Goal: Task Accomplishment & Management: Manage account settings

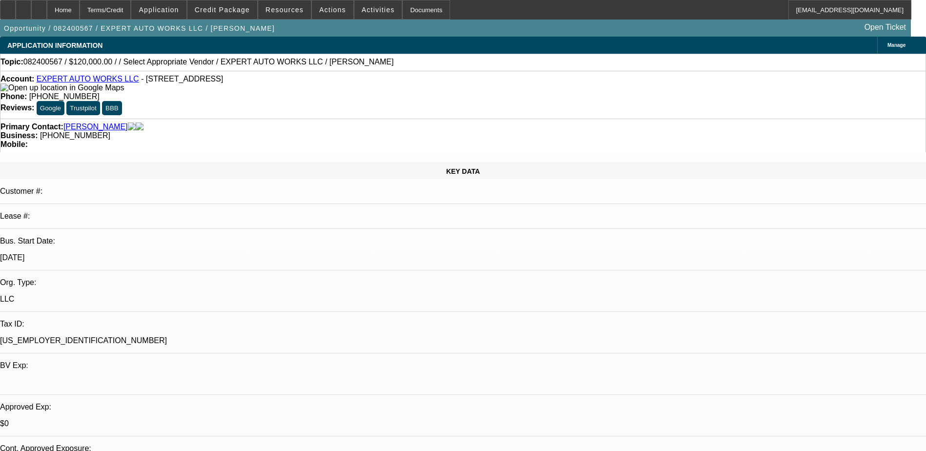
select select "0"
select select "2"
select select "0"
select select "6"
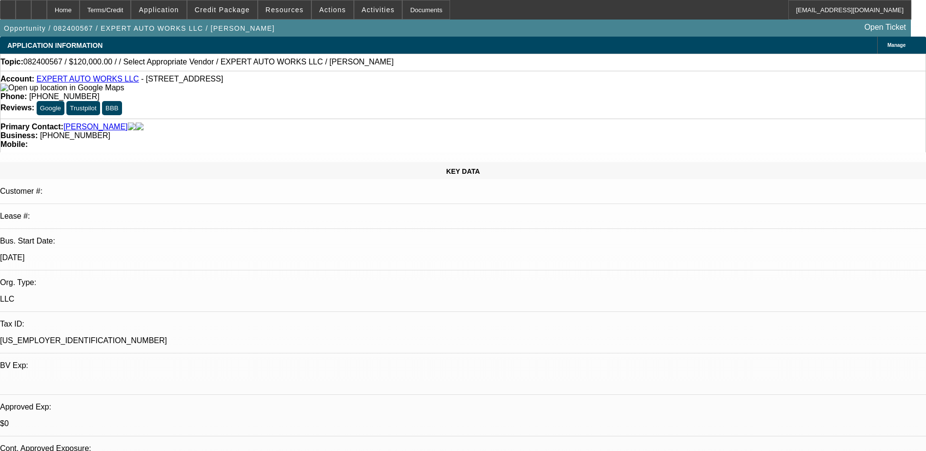
select select "0"
select select "2"
select select "0"
select select "6"
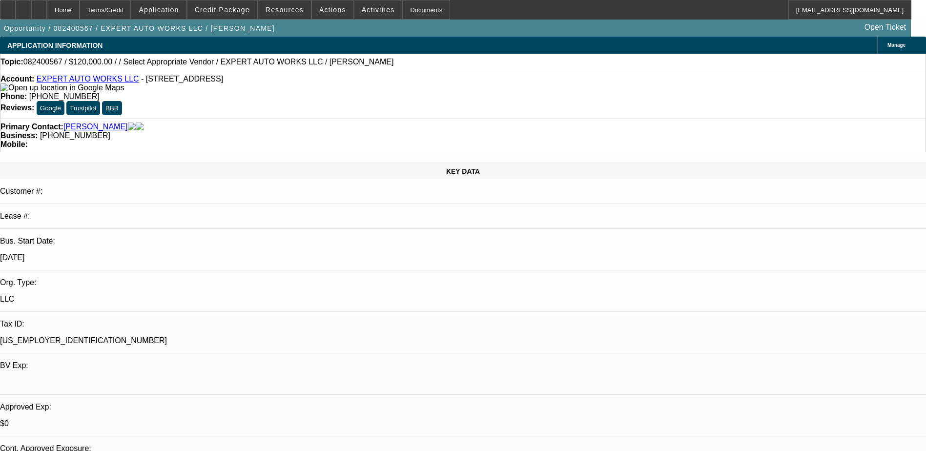
select select "0"
select select "2"
select select "0"
select select "6"
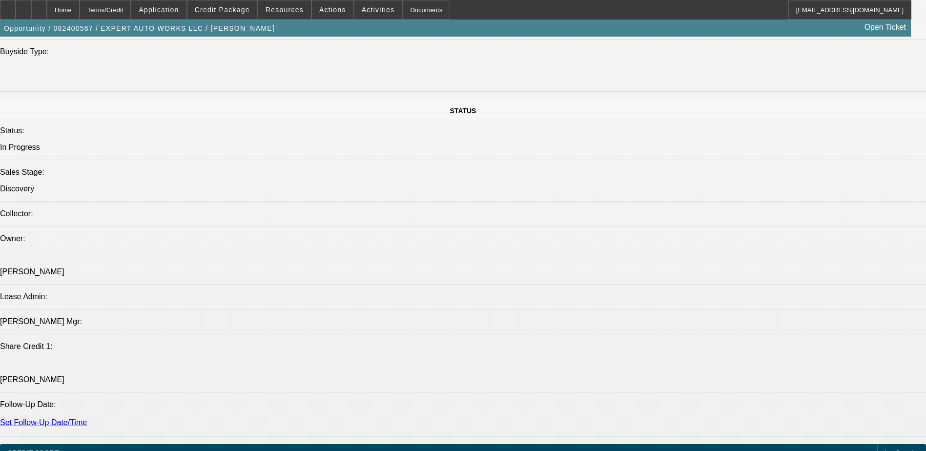
scroll to position [877, 0]
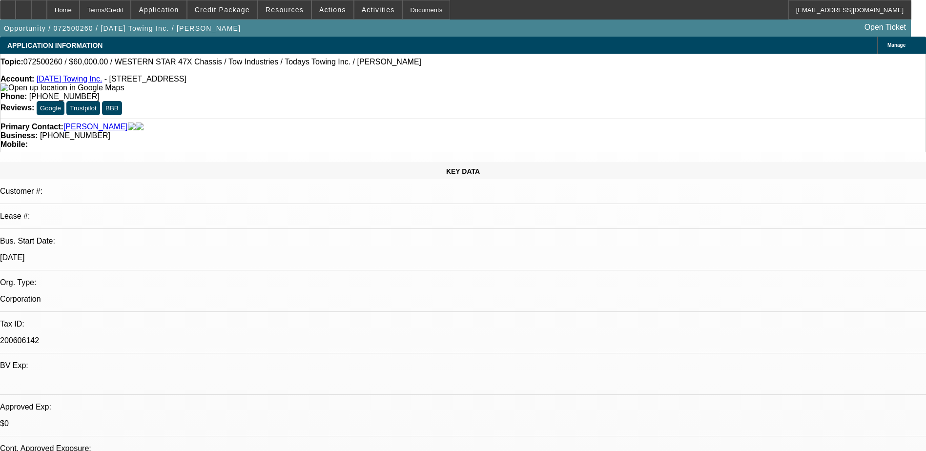
select select "0"
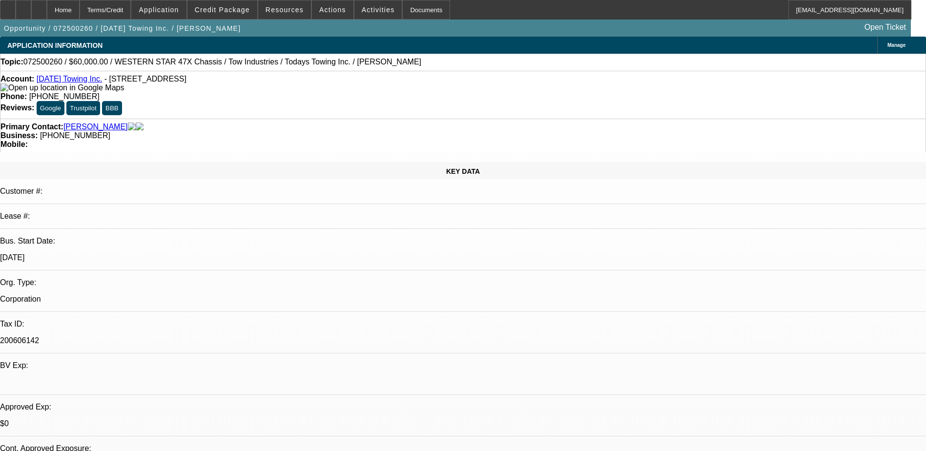
select select "0"
select select "1"
select select "6"
select select "1"
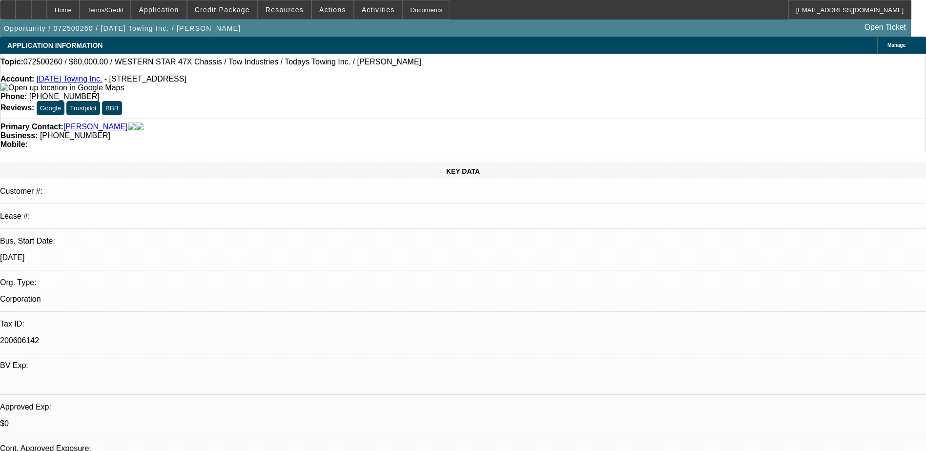
select select "1"
select select "6"
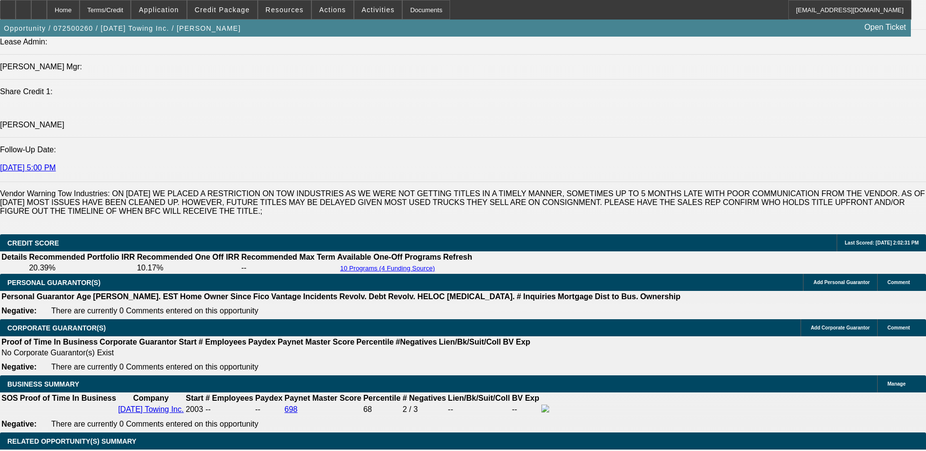
scroll to position [1318, 0]
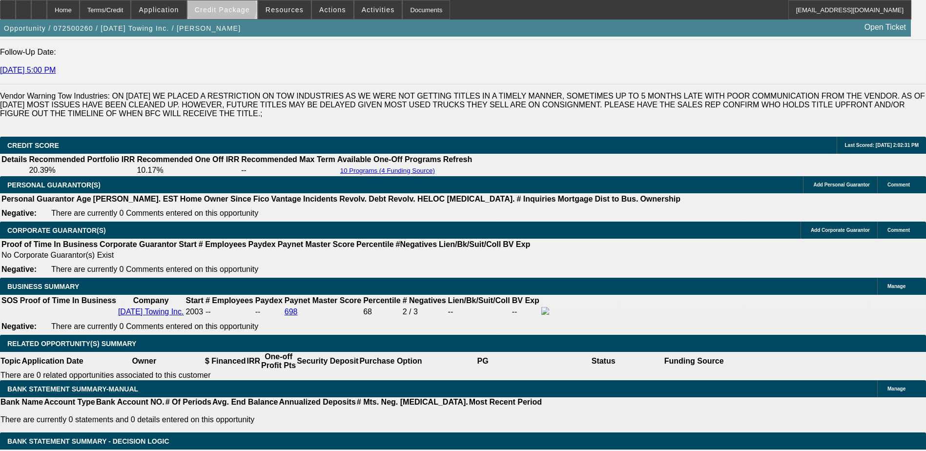
click at [237, 10] on span "Credit Package" at bounding box center [222, 10] width 55 height 8
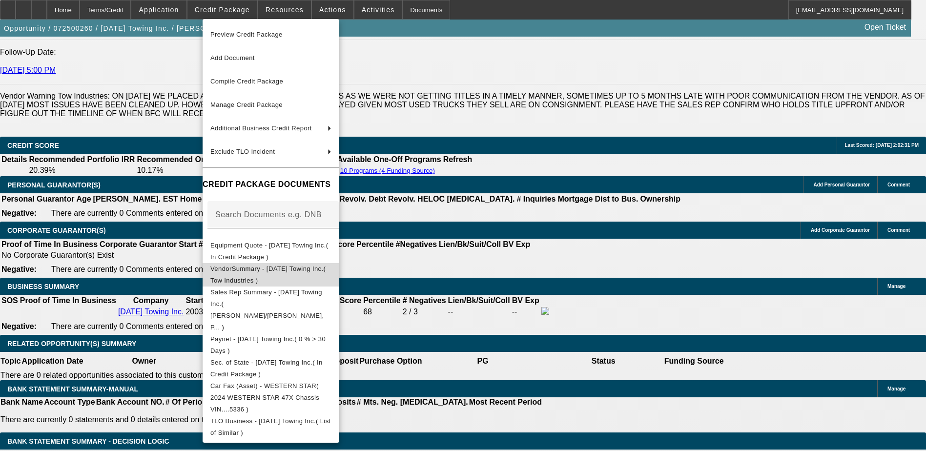
click at [325, 271] on span "VendorSummary - Today's Towing Inc.( Tow Industries )" at bounding box center [267, 274] width 115 height 19
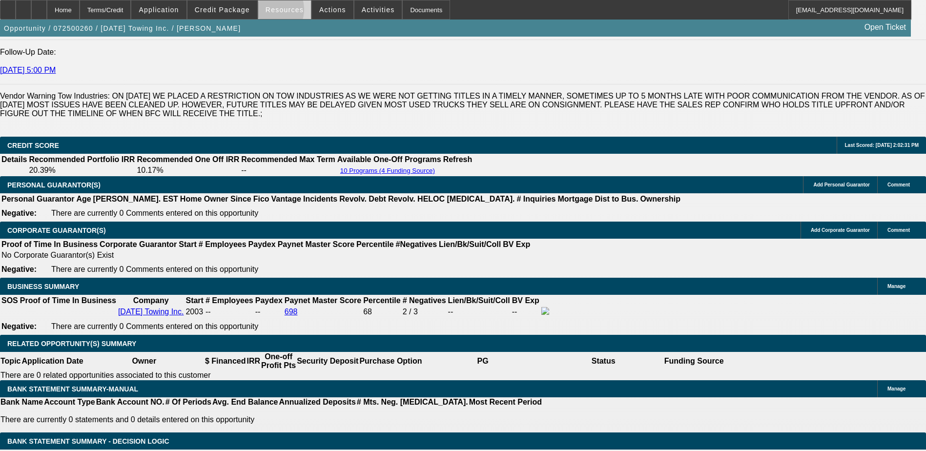
click at [273, 12] on span "Resources" at bounding box center [284, 10] width 38 height 8
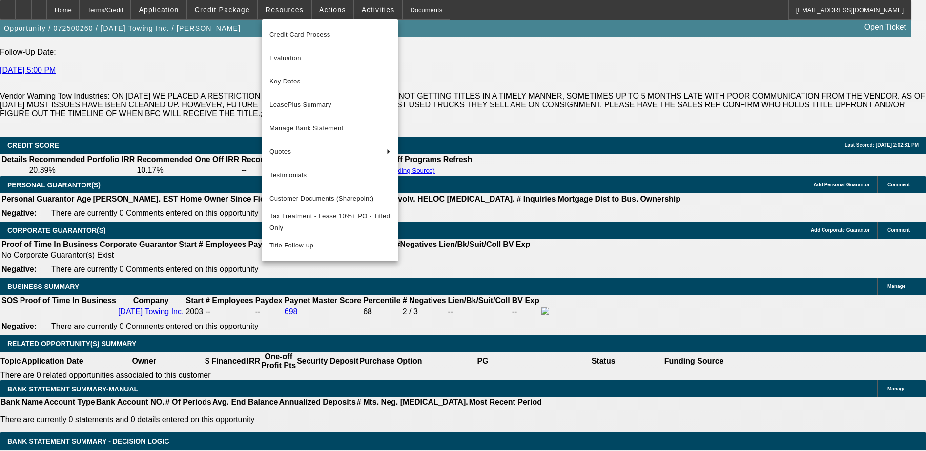
click at [225, 5] on div at bounding box center [463, 225] width 926 height 451
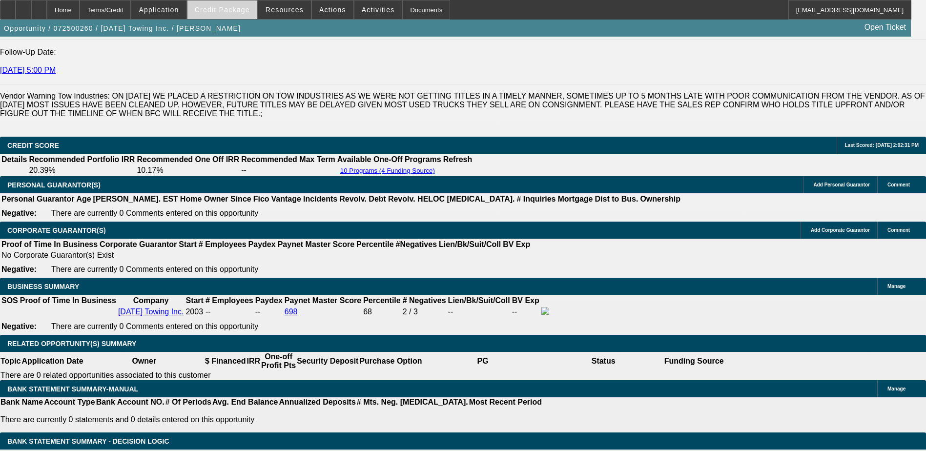
click at [225, 11] on span "Credit Package" at bounding box center [222, 10] width 55 height 8
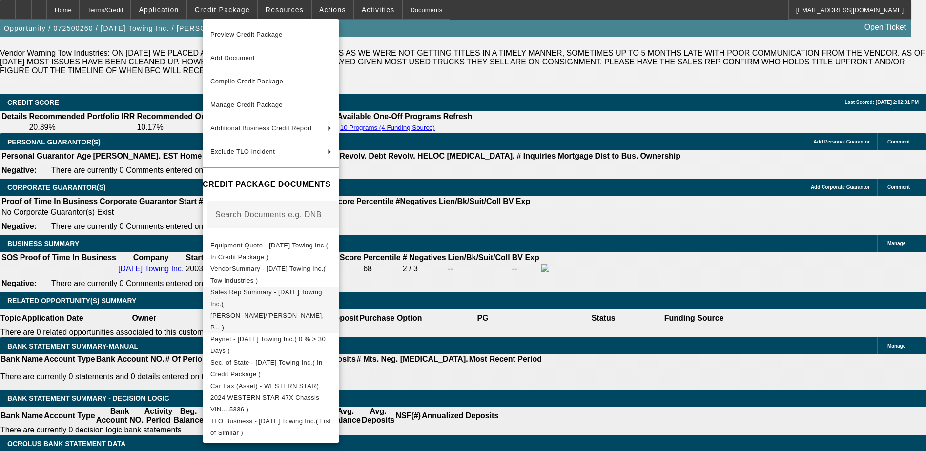
scroll to position [1415, 0]
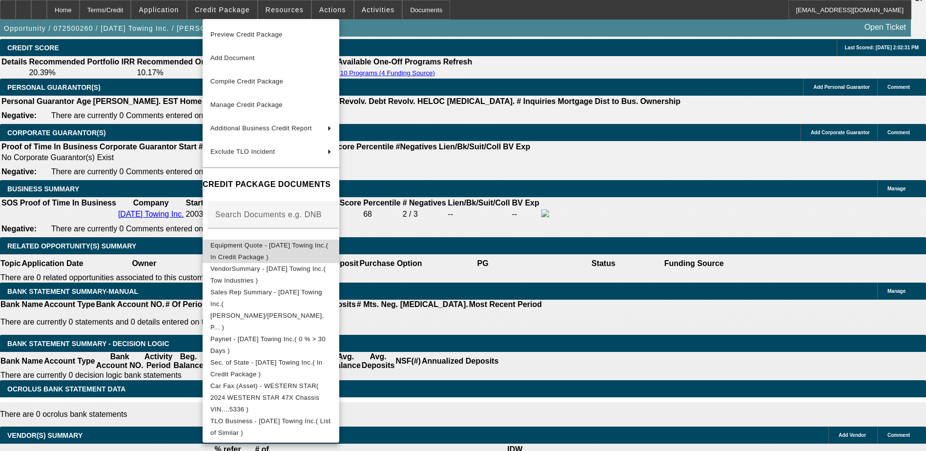
click at [318, 243] on span "Equipment Quote - Today's Towing Inc.( In Credit Package )" at bounding box center [270, 251] width 121 height 23
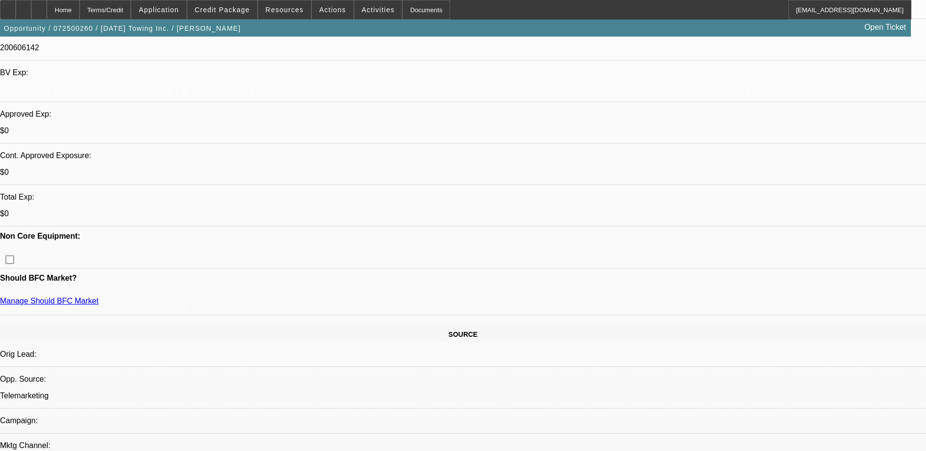
scroll to position [49, 0]
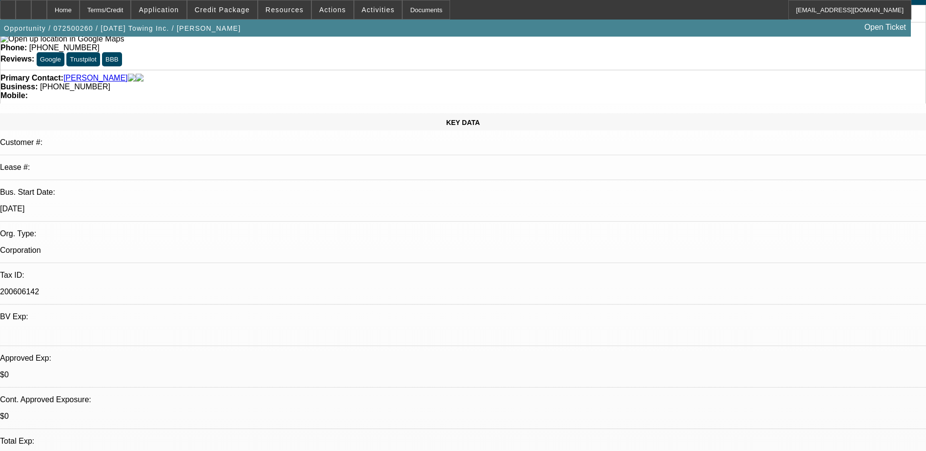
radio input "true"
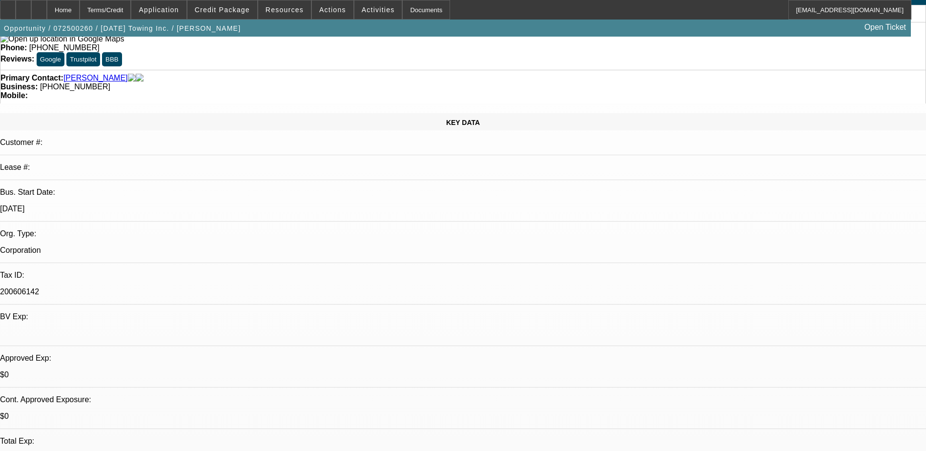
type textarea "9/24) talked to Miguel - should be moving forward soon. appreciated the FU said…"
radio input "true"
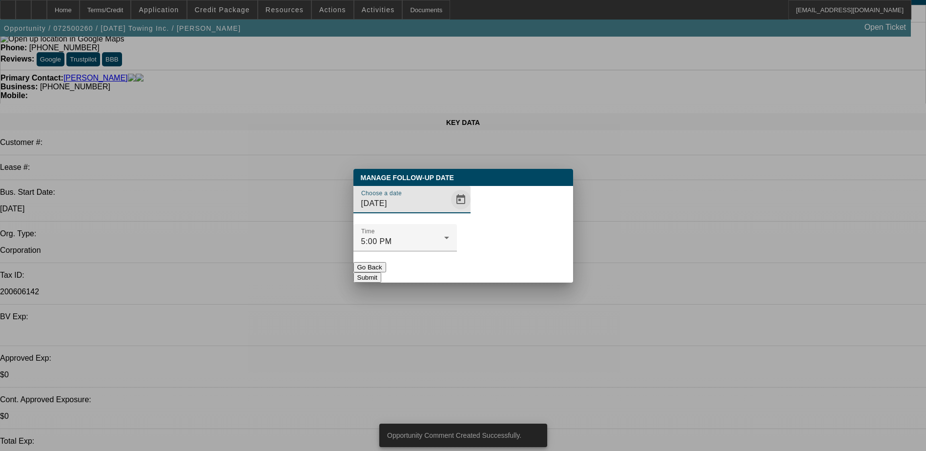
click at [450, 211] on span "Open calendar" at bounding box center [460, 199] width 23 height 23
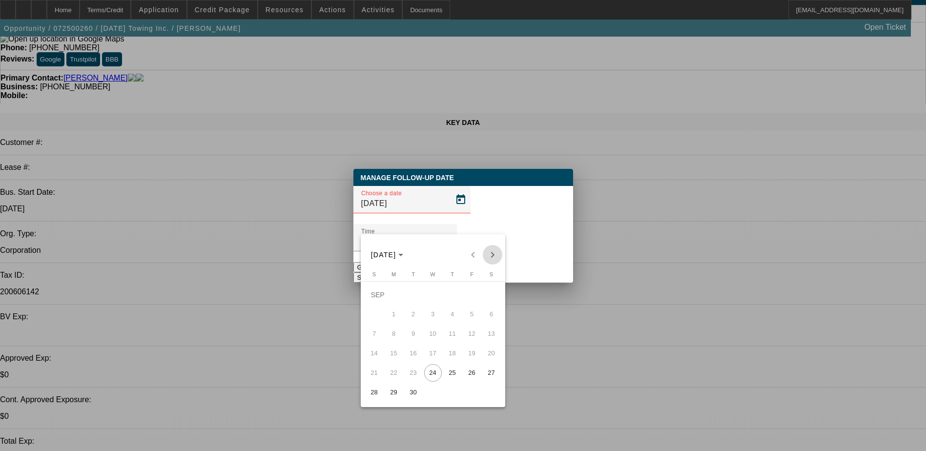
click at [491, 254] on span "Next month" at bounding box center [493, 255] width 20 height 20
click at [472, 257] on span "Previous month" at bounding box center [473, 255] width 20 height 20
click at [489, 259] on span "Next month" at bounding box center [493, 255] width 20 height 20
click at [419, 315] on span "7" at bounding box center [414, 314] width 18 height 18
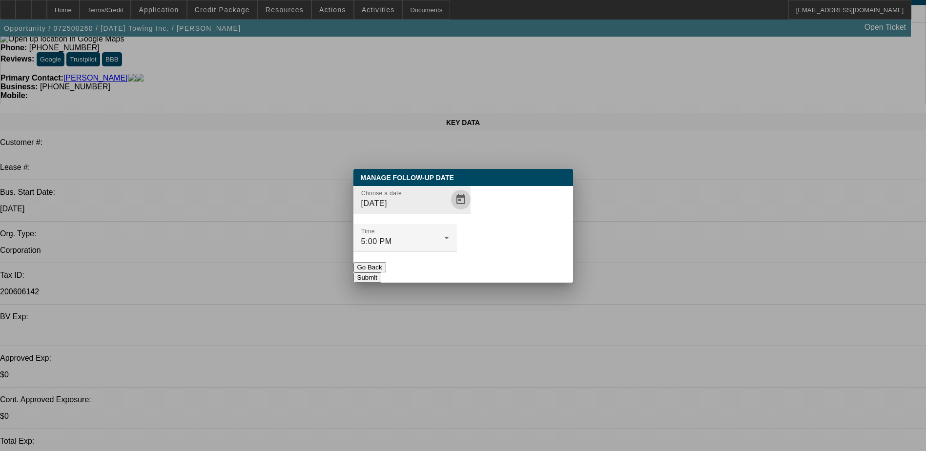
click at [449, 211] on span "Open calendar" at bounding box center [460, 199] width 23 height 23
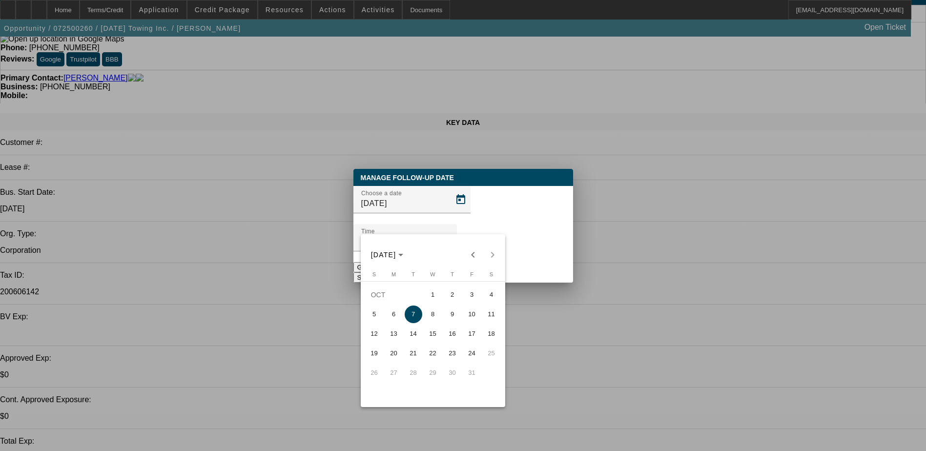
click at [399, 316] on span "6" at bounding box center [394, 314] width 18 height 18
type input "10/6/2025"
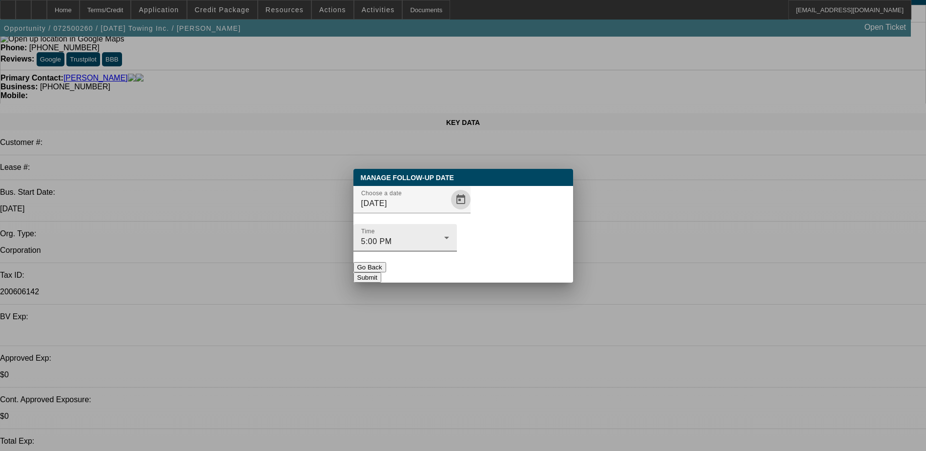
click at [444, 236] on div "5:00 PM" at bounding box center [402, 242] width 83 height 12
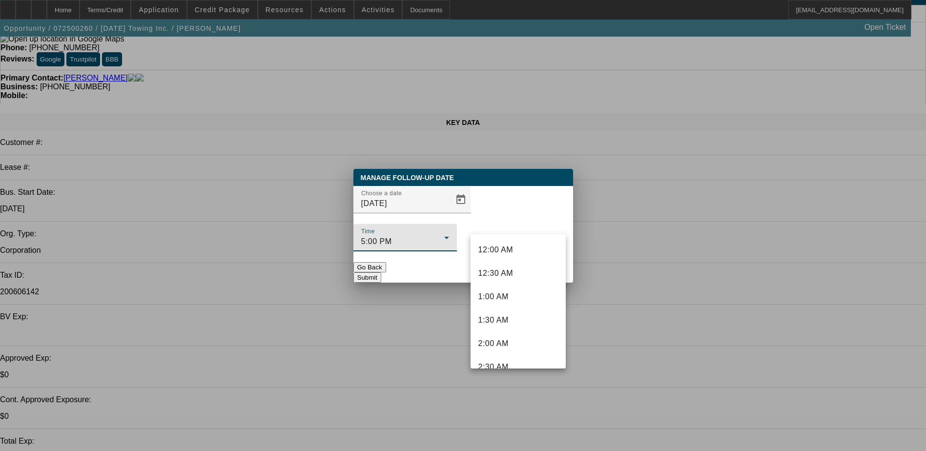
scroll to position [690, 0]
click at [518, 261] on mat-option "3:00 PM" at bounding box center [517, 262] width 95 height 23
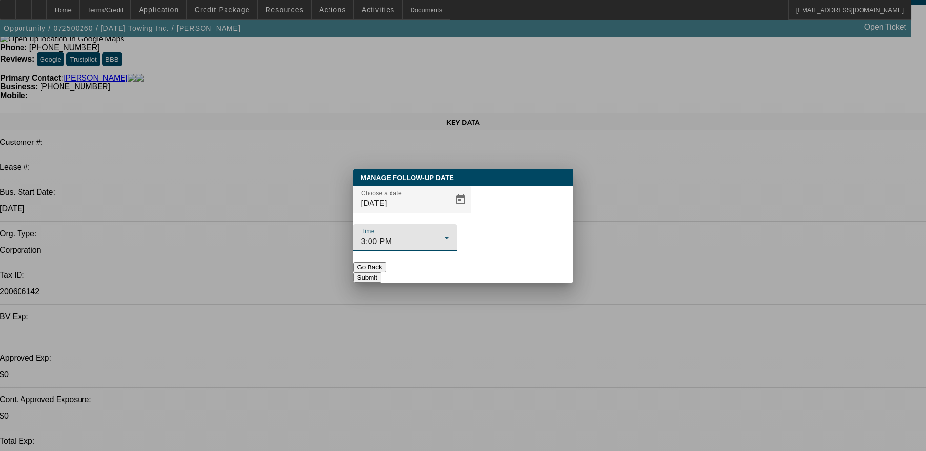
click at [381, 272] on button "Submit" at bounding box center [367, 277] width 28 height 10
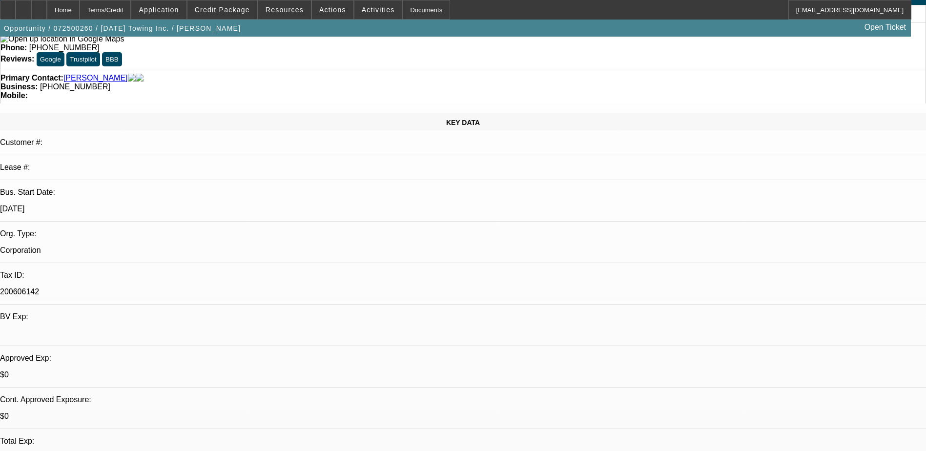
scroll to position [49, 0]
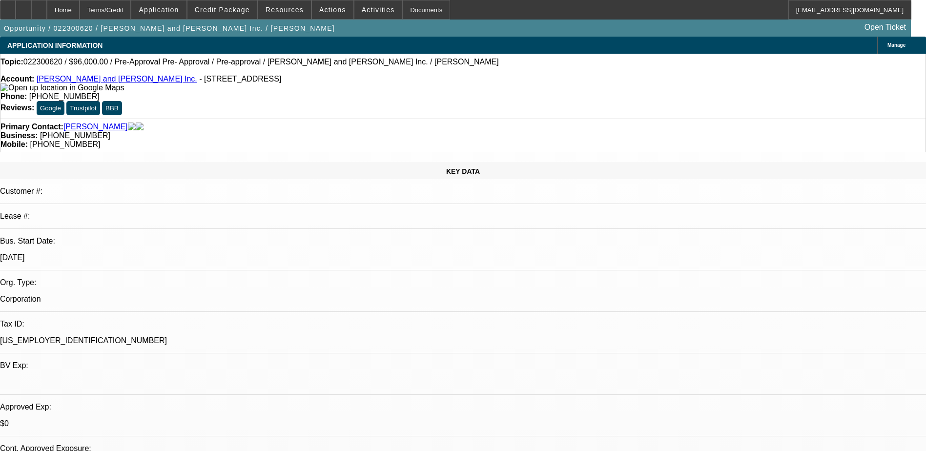
select select "0.2"
select select "0"
select select "6"
select select "0.2"
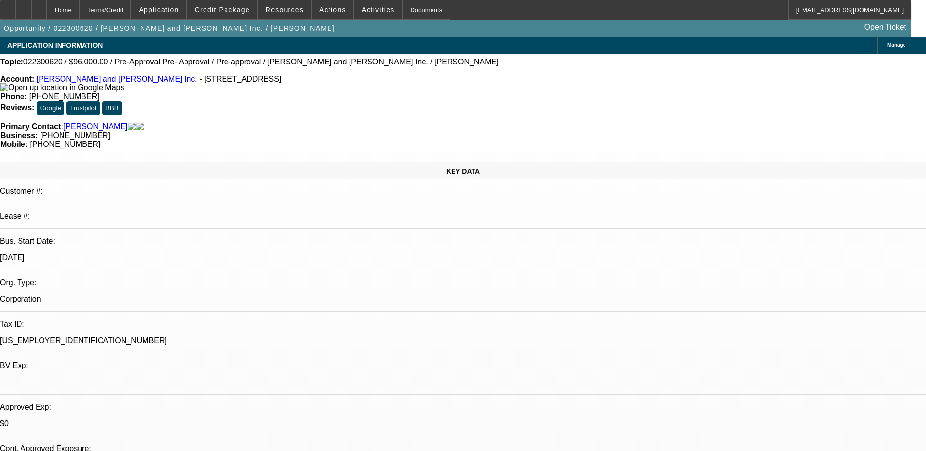
select select "0"
select select "6"
select select "0"
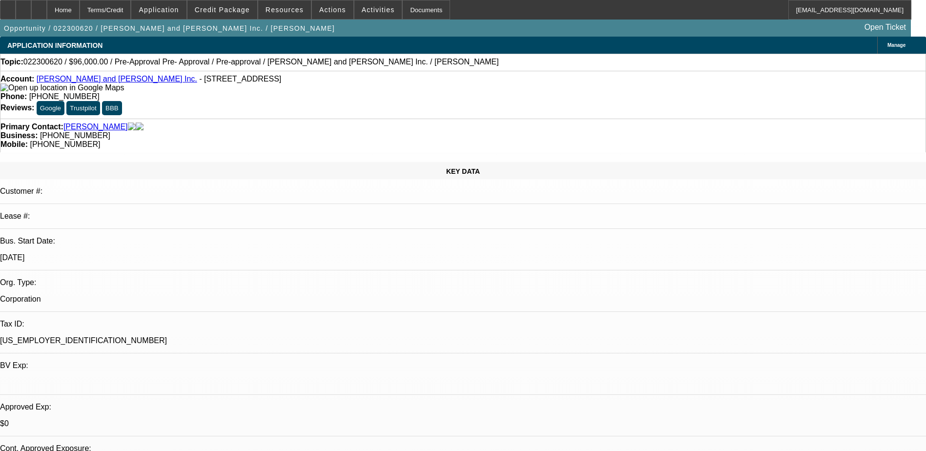
select select "0"
select select "6"
select select "0"
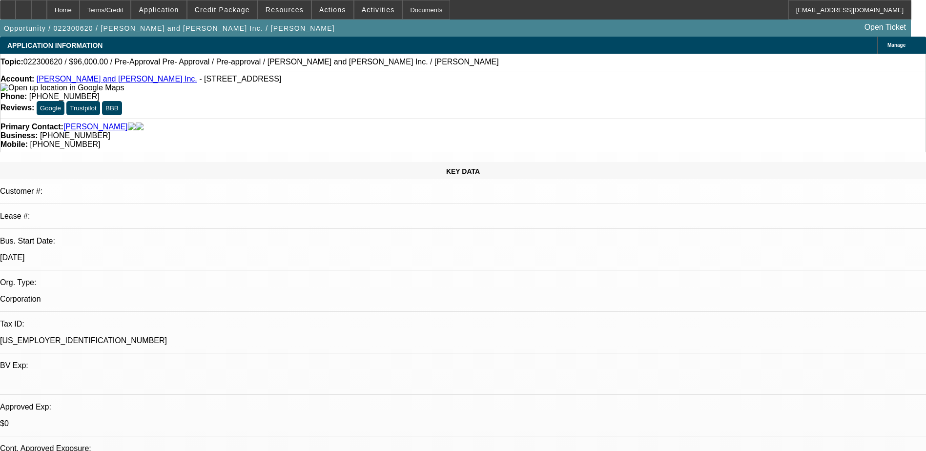
select select "6"
